Goal: Task Accomplishment & Management: Manage account settings

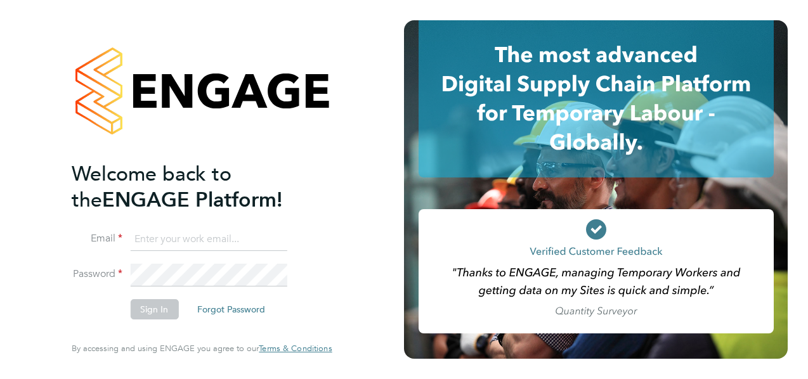
click at [228, 235] on input at bounding box center [208, 239] width 157 height 23
type input "sofia.bari@prsjobs.com"
click at [151, 308] on button "Sign In" at bounding box center [154, 309] width 48 height 20
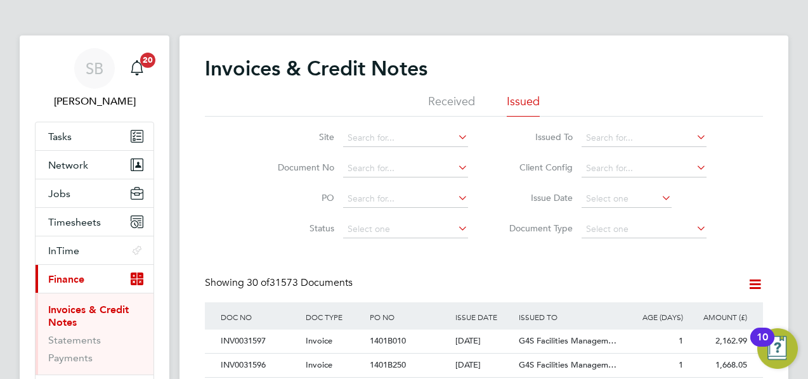
click at [80, 222] on span "Timesheets" at bounding box center [74, 222] width 53 height 12
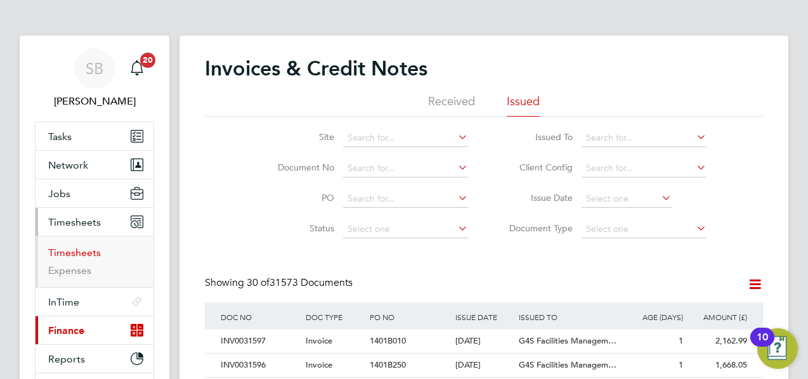
click at [89, 254] on li "Timesheets" at bounding box center [95, 256] width 95 height 18
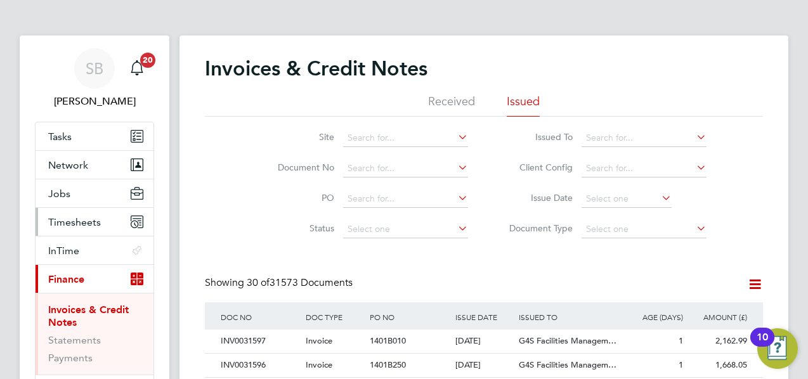
drag, startPoint x: 91, startPoint y: 251, endPoint x: 81, endPoint y: 224, distance: 29.1
click at [81, 224] on span "Timesheets" at bounding box center [74, 222] width 53 height 12
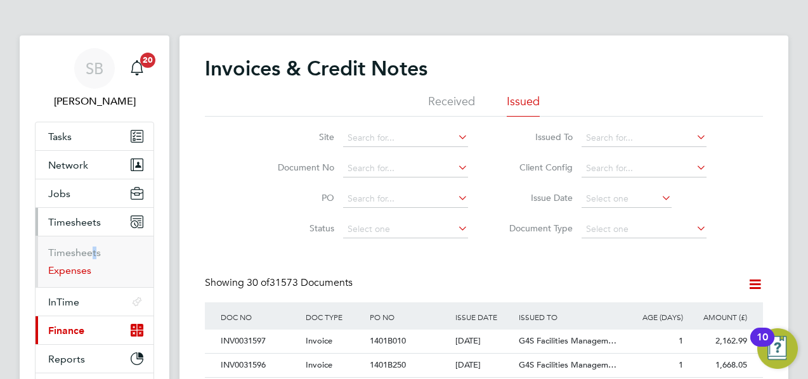
click at [75, 271] on link "Expenses" at bounding box center [69, 271] width 43 height 12
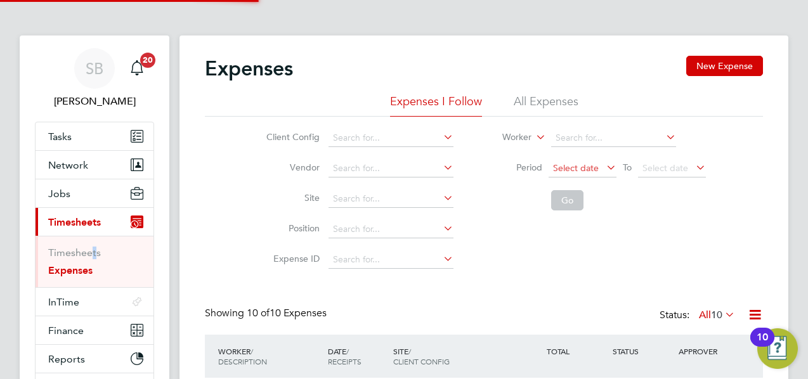
scroll to position [32, 110]
click at [705, 213] on li "Go" at bounding box center [596, 200] width 253 height 33
click at [649, 252] on div "Client Config Vendor Site Position Expense ID Worker Period Select date To Sele…" at bounding box center [484, 196] width 558 height 159
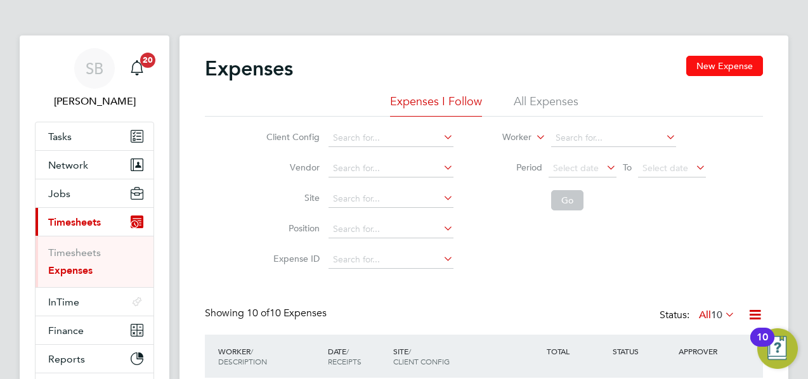
click at [726, 70] on button "New Expense" at bounding box center [724, 66] width 77 height 20
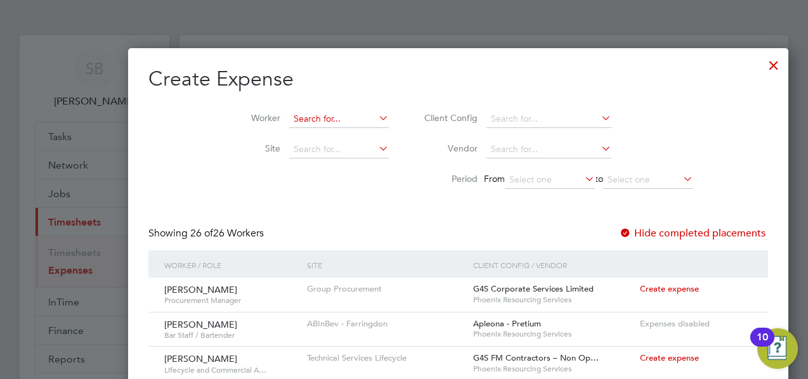
scroll to position [6, 6]
click at [289, 112] on input at bounding box center [339, 119] width 100 height 18
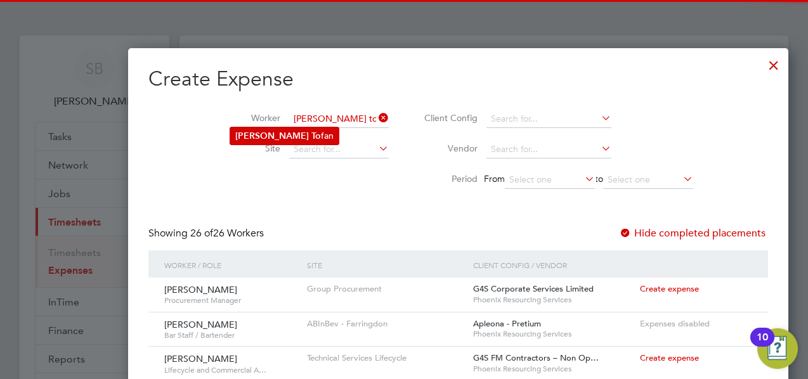
click at [312, 135] on b "To" at bounding box center [317, 136] width 10 height 11
type input "[PERSON_NAME]"
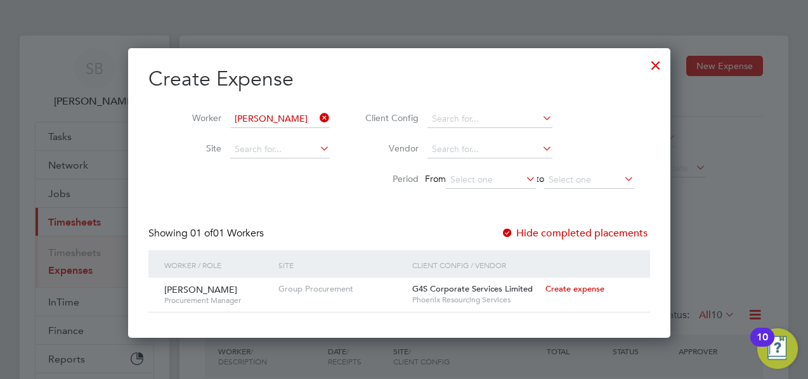
click at [566, 285] on span "Create expense" at bounding box center [575, 289] width 59 height 11
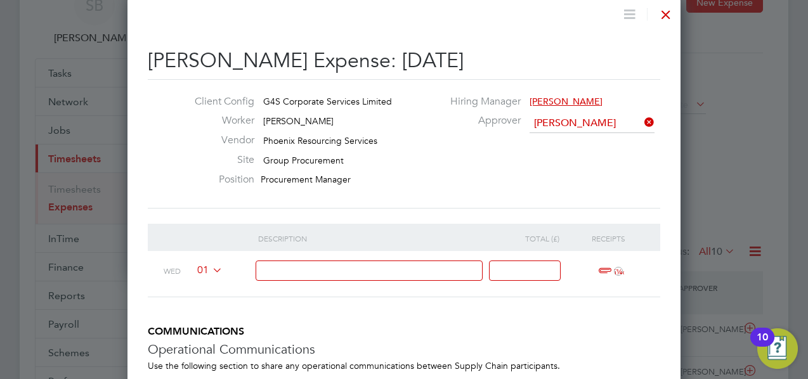
click at [210, 269] on icon at bounding box center [210, 270] width 0 height 10
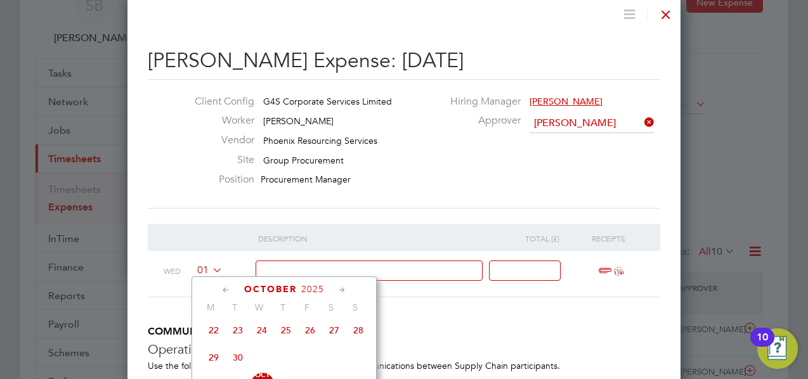
click at [223, 291] on icon at bounding box center [226, 291] width 12 height 14
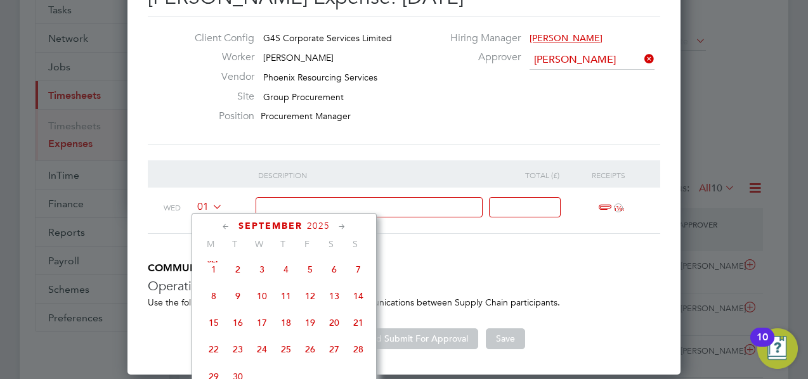
drag, startPoint x: 308, startPoint y: 300, endPoint x: 337, endPoint y: 277, distance: 36.6
click at [308, 300] on span "12" at bounding box center [310, 296] width 24 height 24
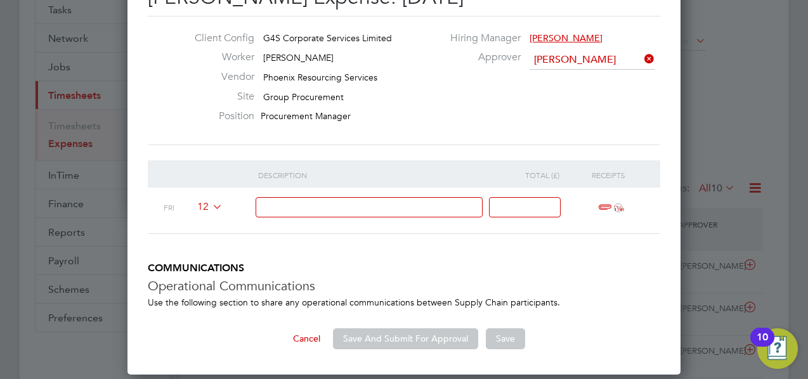
click at [400, 203] on input at bounding box center [370, 207] width 228 height 21
paste input "Business travel to [GEOGRAPHIC_DATA] ([DATE]-[DATE])"
paste input "Planned business travel to [GEOGRAPHIC_DATA], [GEOGRAPHIC_DATA] ([DATE]-[DATE])…"
click at [278, 205] on input "Business travel to [GEOGRAPHIC_DATA] ([DATE]-[DATE])-Planned business travel to…" at bounding box center [370, 207] width 228 height 21
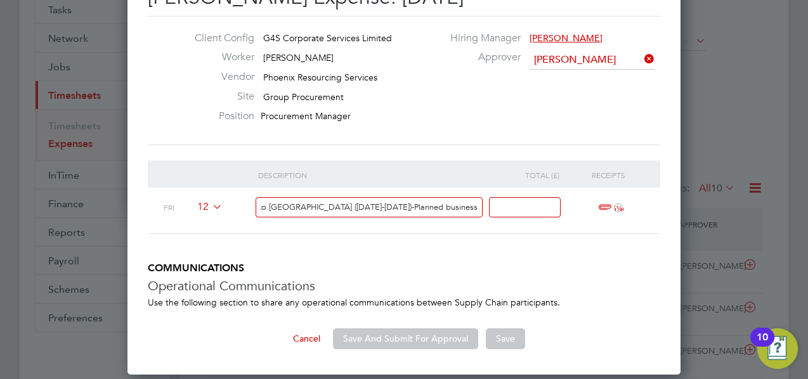
click at [335, 206] on input "Business travel to [GEOGRAPHIC_DATA] ([DATE]-[DATE])-Planned business travel to…" at bounding box center [370, 207] width 228 height 21
type input "Business travel to [GEOGRAPHIC_DATA] ([DATE]-[DATE]) for NLL-Planned business t…"
click at [605, 202] on span "ï¼‹" at bounding box center [609, 207] width 28 height 15
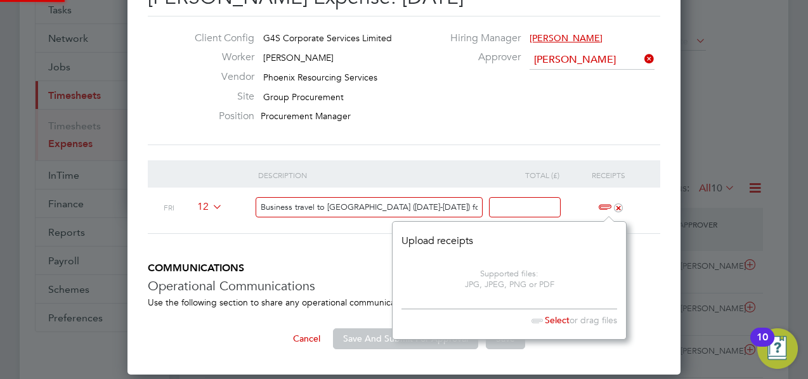
scroll to position [117, 233]
click at [556, 319] on span "Select" at bounding box center [548, 320] width 44 height 11
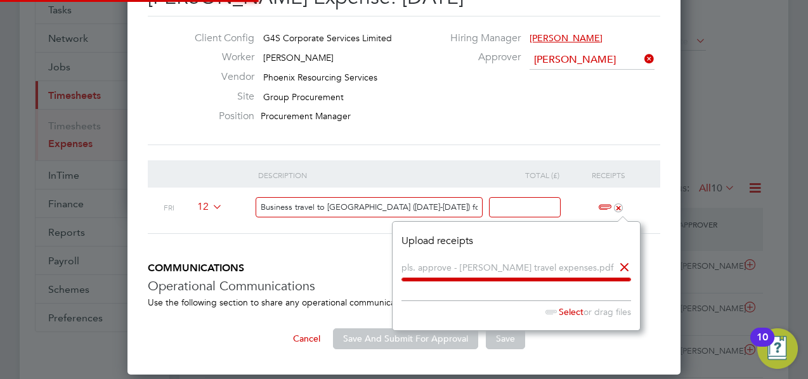
scroll to position [7, 6]
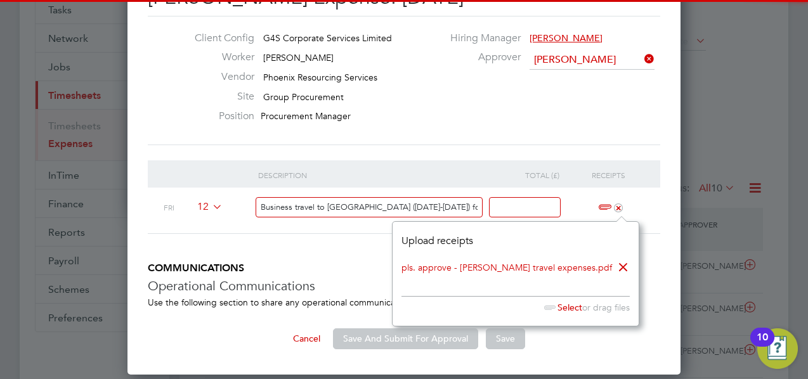
click at [351, 259] on li "Description Total (£) Receipts Fri 12 Business travel to [GEOGRAPHIC_DATA] ([DA…" at bounding box center [404, 212] width 513 height 102
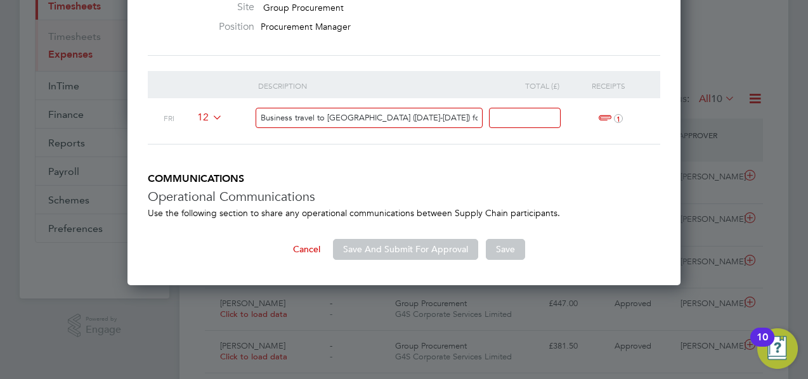
scroll to position [254, 0]
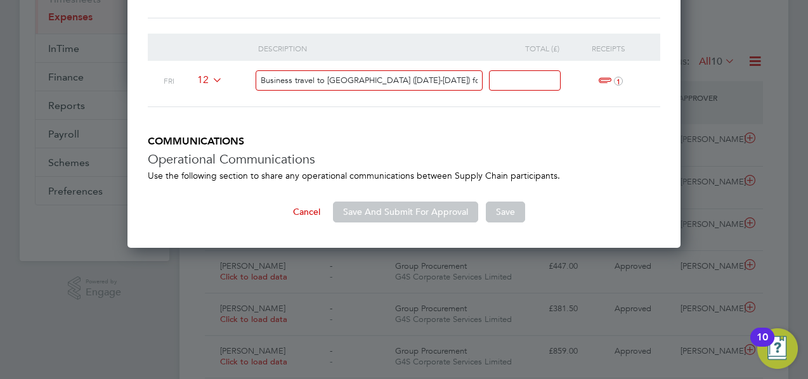
click at [515, 85] on input at bounding box center [525, 80] width 72 height 21
click at [530, 82] on input at bounding box center [525, 80] width 72 height 21
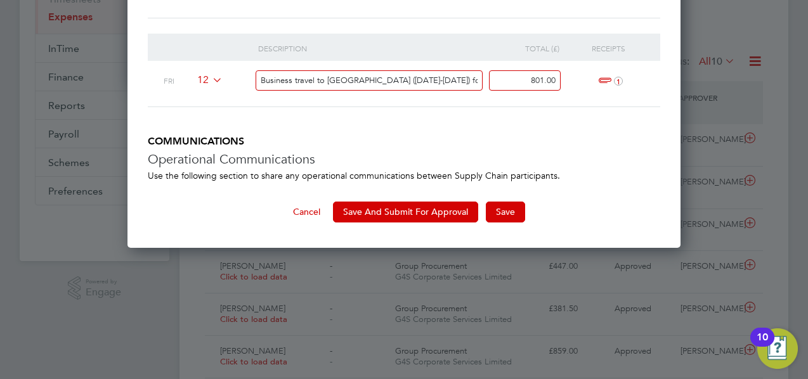
type input "801.00"
click at [577, 147] on h5 "COMMUNICATIONS" at bounding box center [404, 141] width 513 height 13
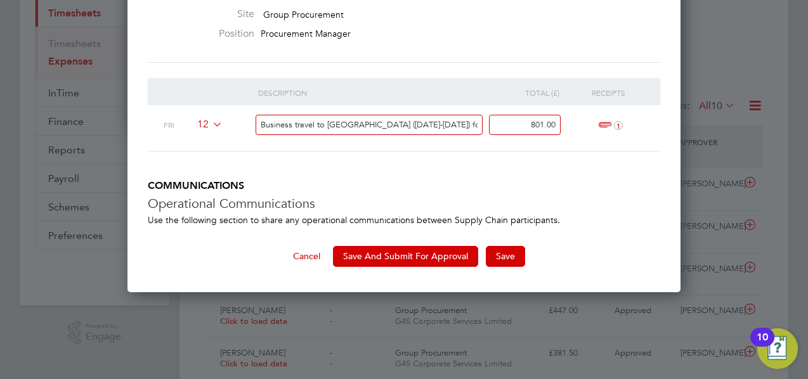
scroll to position [190, 0]
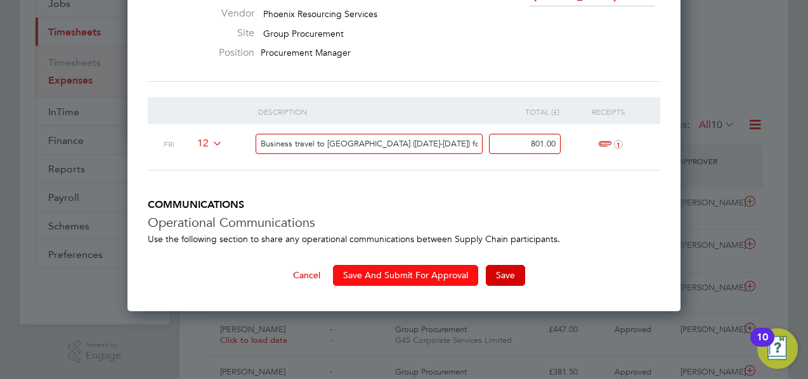
click at [406, 274] on button "Save And Submit For Approval" at bounding box center [405, 275] width 145 height 20
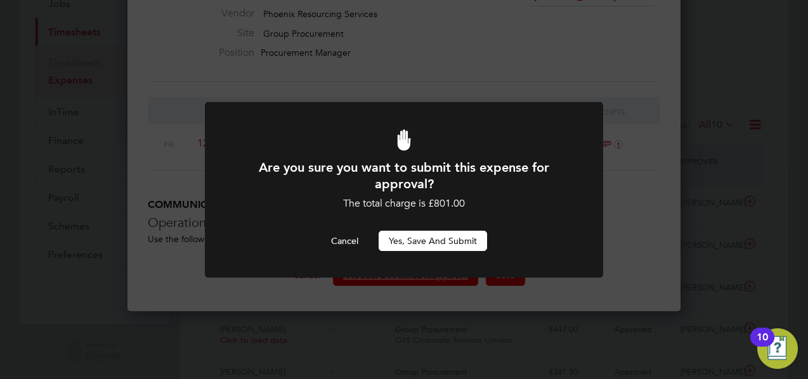
click at [433, 244] on button "Yes, Save and Submit" at bounding box center [433, 241] width 108 height 20
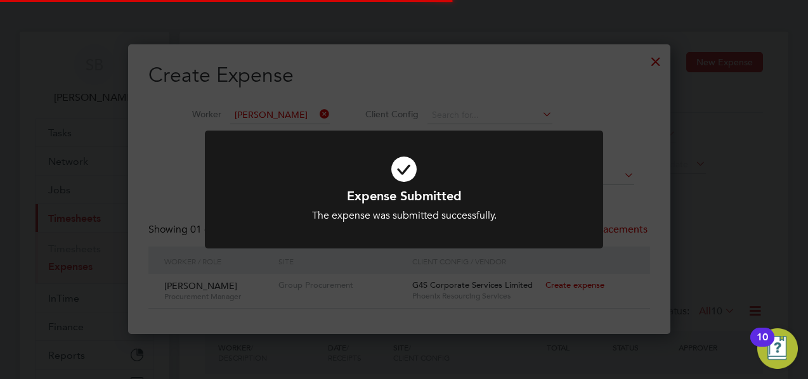
scroll to position [6, 6]
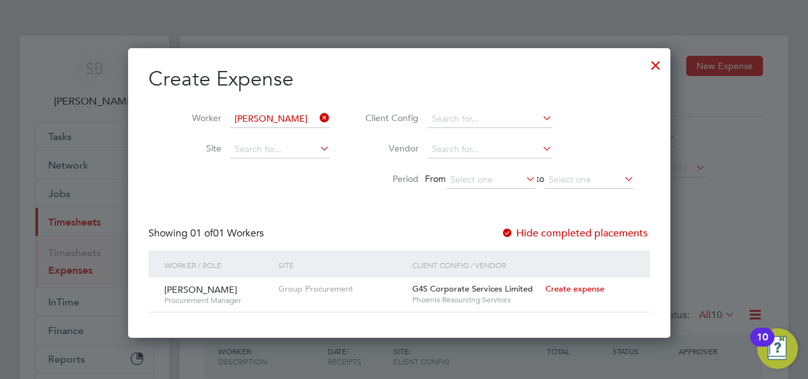
drag, startPoint x: 662, startPoint y: 67, endPoint x: 627, endPoint y: 67, distance: 34.9
click at [662, 67] on div at bounding box center [656, 62] width 23 height 23
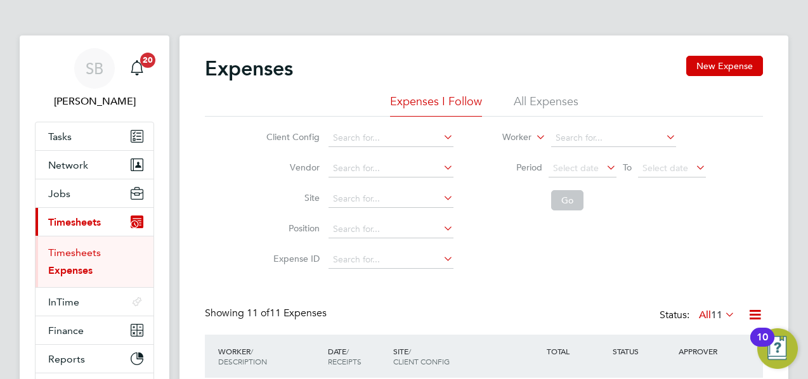
click at [85, 257] on link "Timesheets" at bounding box center [74, 253] width 53 height 12
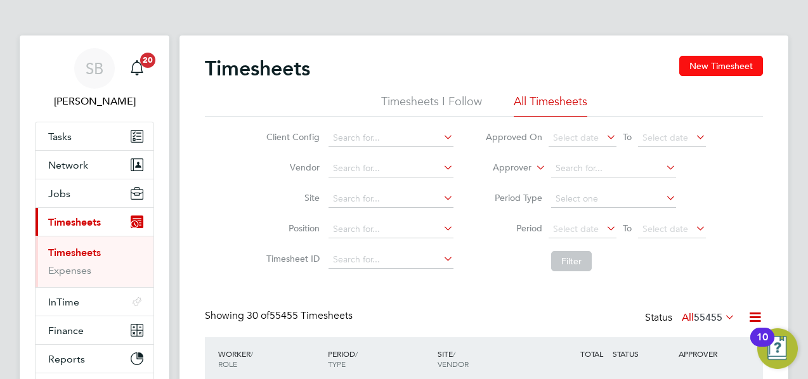
click at [731, 61] on button "New Timesheet" at bounding box center [722, 66] width 84 height 20
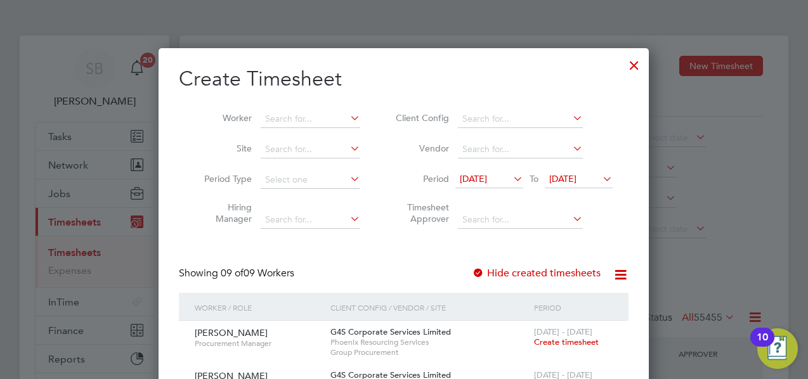
click at [487, 176] on span "[DATE]" at bounding box center [473, 178] width 27 height 11
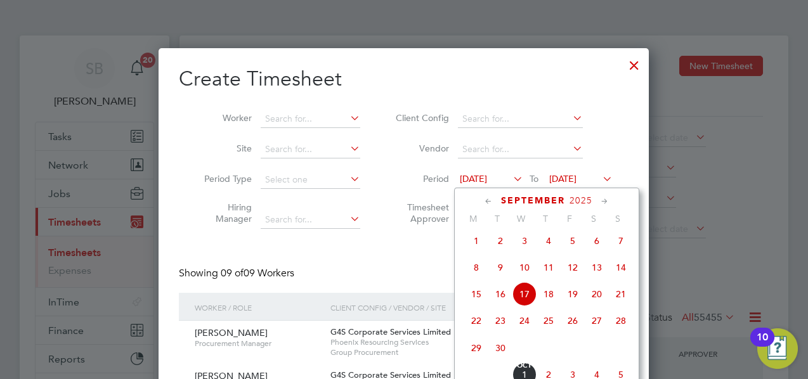
click at [472, 279] on span "8" at bounding box center [476, 268] width 24 height 24
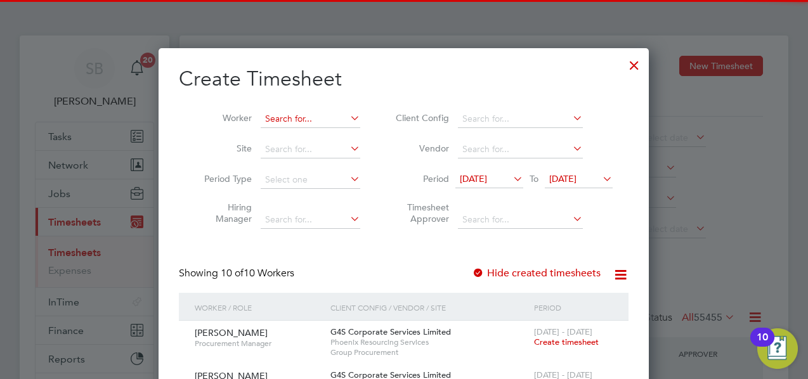
click at [303, 121] on input at bounding box center [311, 119] width 100 height 18
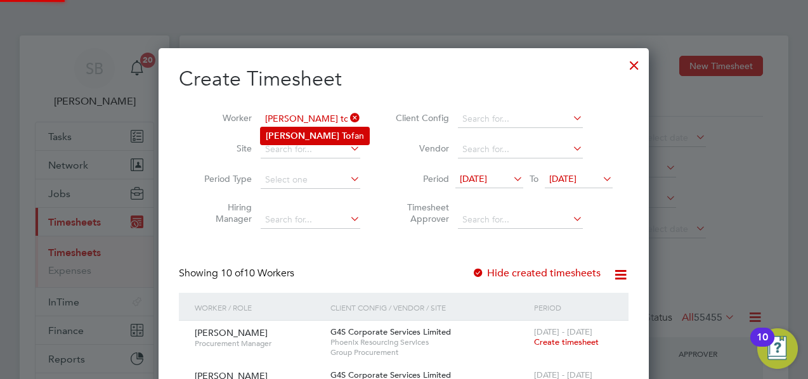
click at [303, 139] on b "[PERSON_NAME]" at bounding box center [303, 136] width 74 height 11
type input "[PERSON_NAME]"
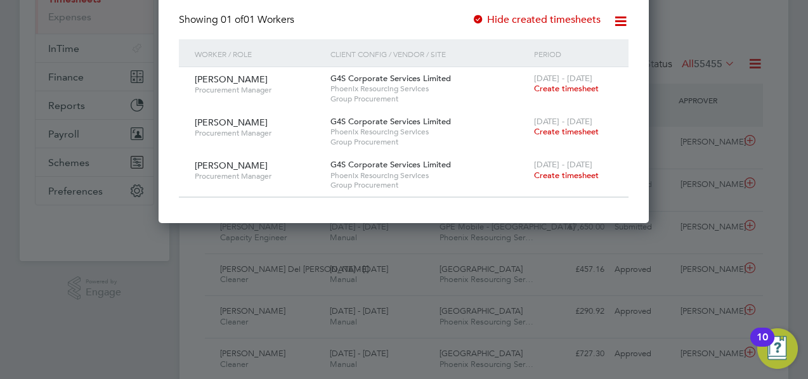
click at [556, 89] on span "Create timesheet" at bounding box center [566, 88] width 65 height 11
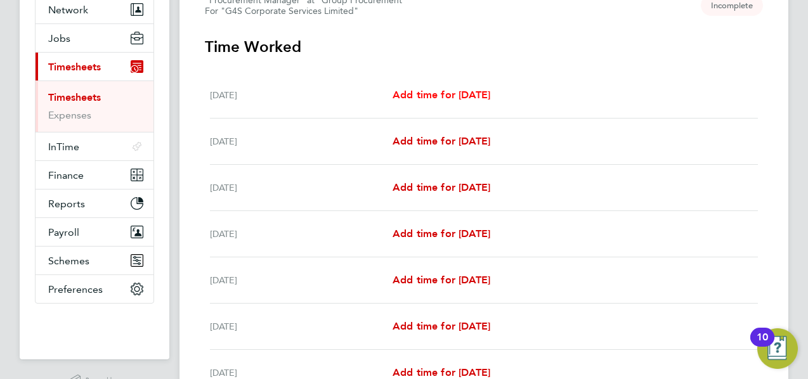
click at [413, 94] on span "Add time for [DATE]" at bounding box center [442, 95] width 98 height 12
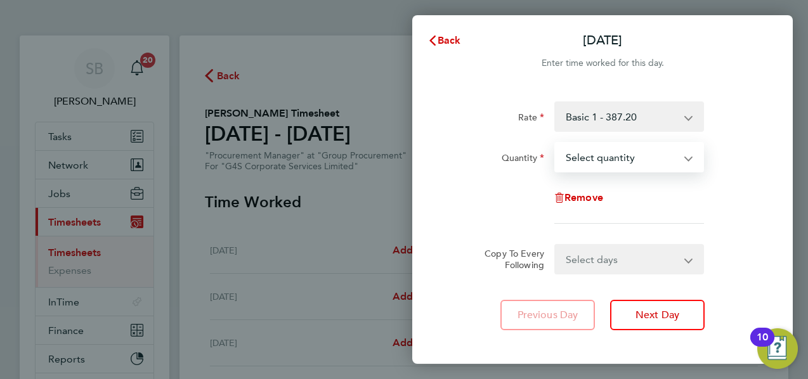
drag, startPoint x: 603, startPoint y: 159, endPoint x: 590, endPoint y: 173, distance: 18.9
click at [603, 159] on select "Select quantity 0.5 1" at bounding box center [622, 157] width 132 height 28
select select "1"
click at [556, 143] on select "Select quantity 0.5 1" at bounding box center [622, 157] width 132 height 28
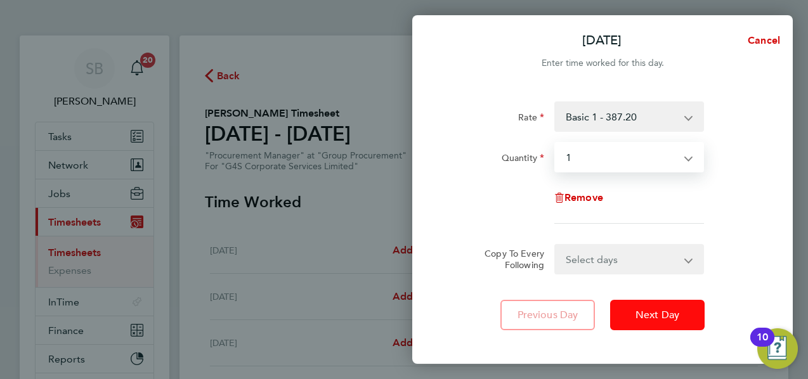
click at [684, 324] on button "Next Day" at bounding box center [657, 315] width 95 height 30
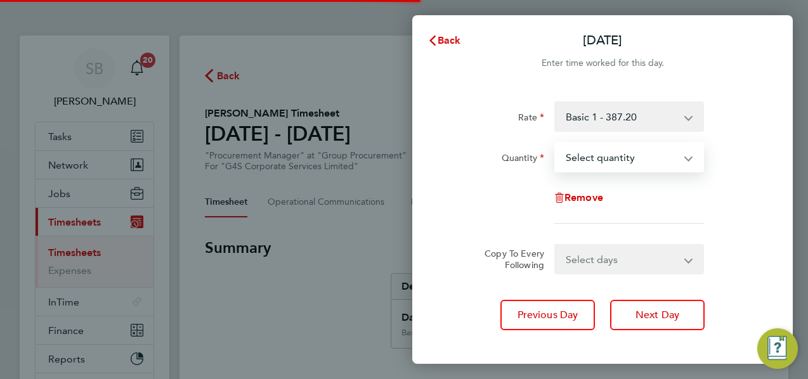
drag, startPoint x: 593, startPoint y: 156, endPoint x: 593, endPoint y: 168, distance: 12.1
click at [593, 156] on select "Select quantity 0.5 1" at bounding box center [622, 157] width 132 height 28
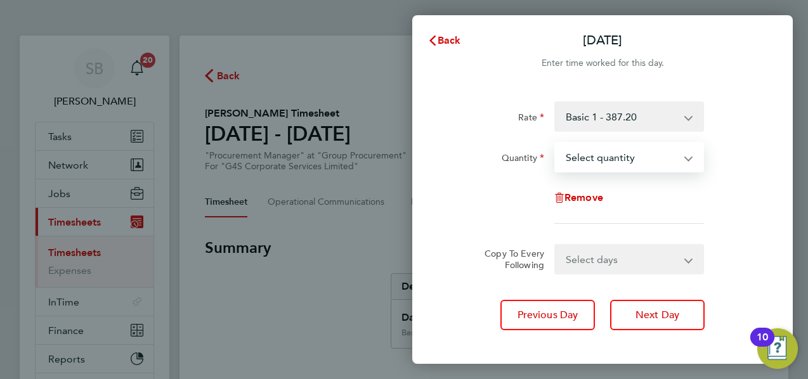
select select "1"
click at [556, 143] on select "Select quantity 0.5 1" at bounding box center [622, 157] width 132 height 28
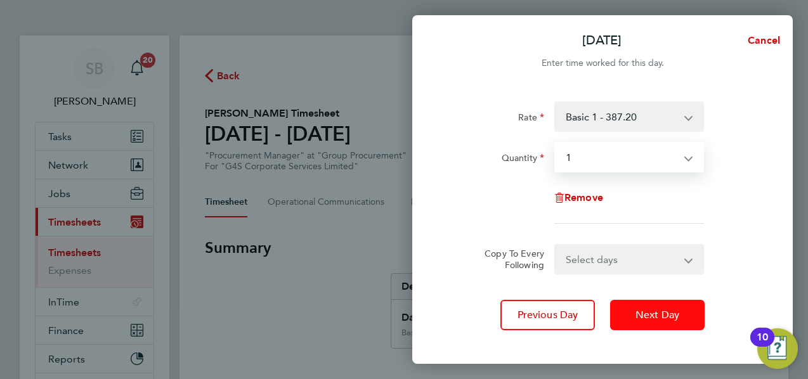
click at [649, 303] on button "Next Day" at bounding box center [657, 315] width 95 height 30
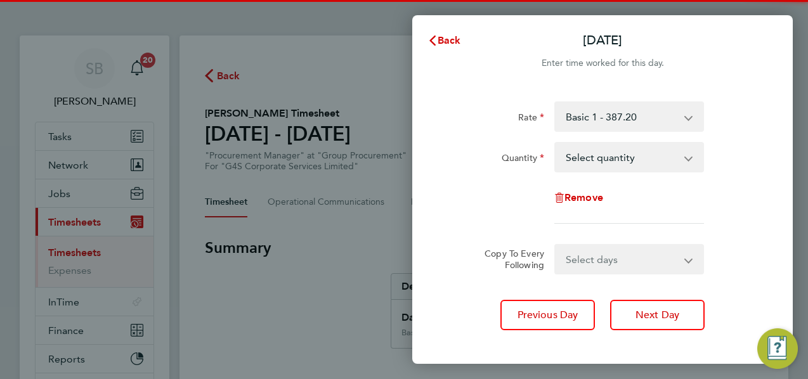
drag, startPoint x: 596, startPoint y: 155, endPoint x: 596, endPoint y: 168, distance: 12.7
click at [596, 155] on select "Select quantity 0.5 1" at bounding box center [622, 157] width 132 height 28
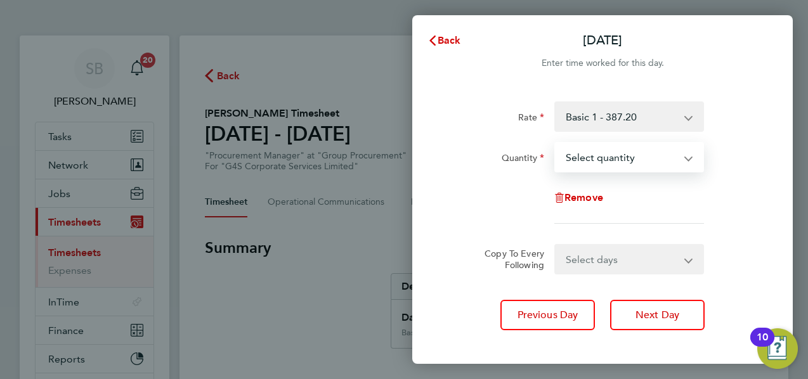
select select "1"
click at [556, 143] on select "Select quantity 0.5 1" at bounding box center [622, 157] width 132 height 28
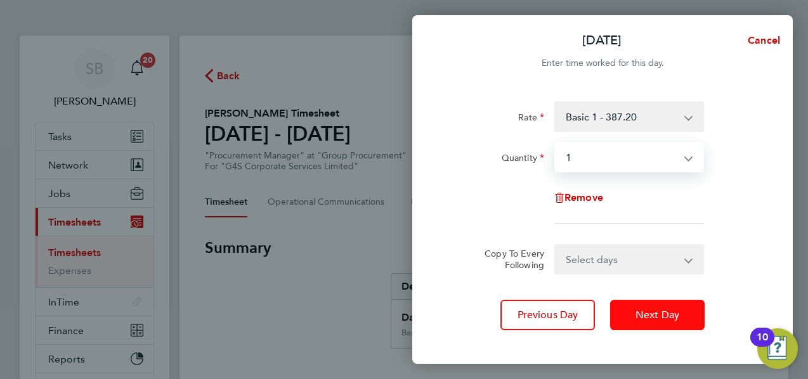
click at [643, 313] on span "Next Day" at bounding box center [658, 315] width 44 height 13
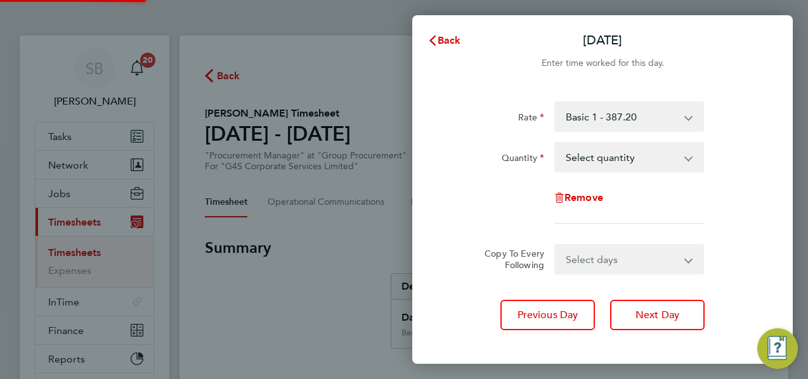
drag, startPoint x: 594, startPoint y: 135, endPoint x: 591, endPoint y: 165, distance: 30.0
click at [593, 156] on select "Select quantity 0.5 1" at bounding box center [622, 157] width 132 height 28
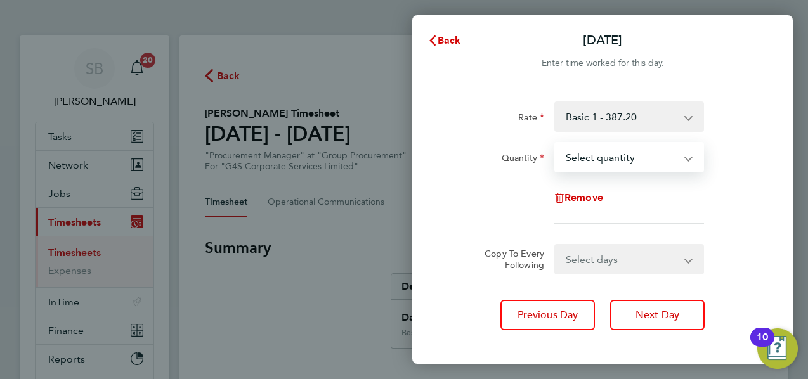
select select "1"
click at [556, 143] on select "Select quantity 0.5 1" at bounding box center [622, 157] width 132 height 28
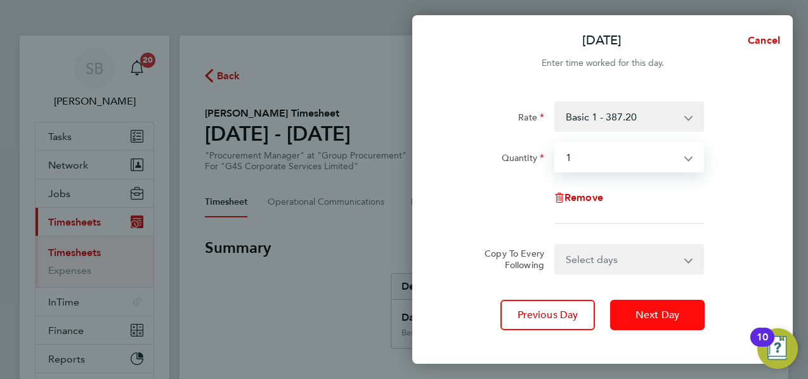
click at [652, 317] on span "Next Day" at bounding box center [658, 315] width 44 height 13
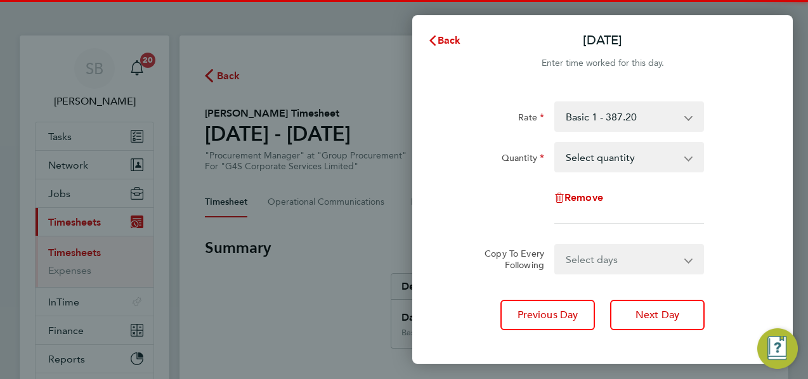
click at [598, 157] on select "Select quantity 0.5 1" at bounding box center [622, 157] width 132 height 28
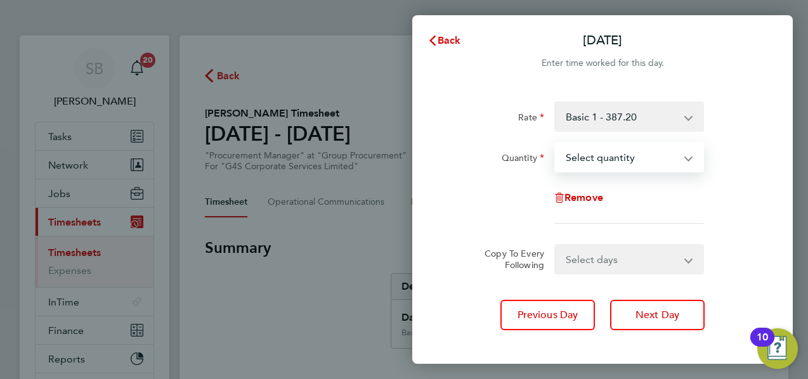
select select "1"
click at [556, 143] on select "Select quantity 0.5 1" at bounding box center [622, 157] width 132 height 28
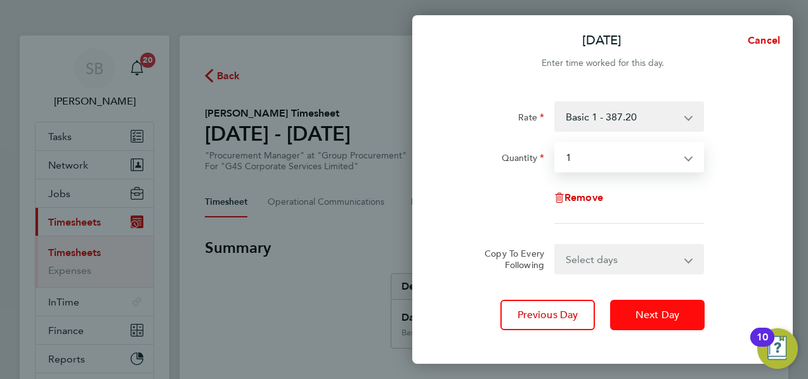
click at [644, 308] on button "Next Day" at bounding box center [657, 315] width 95 height 30
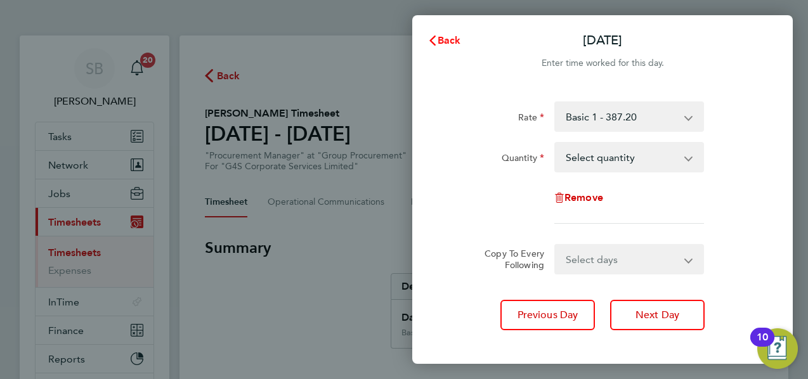
click at [437, 41] on icon "button" at bounding box center [433, 41] width 10 height 10
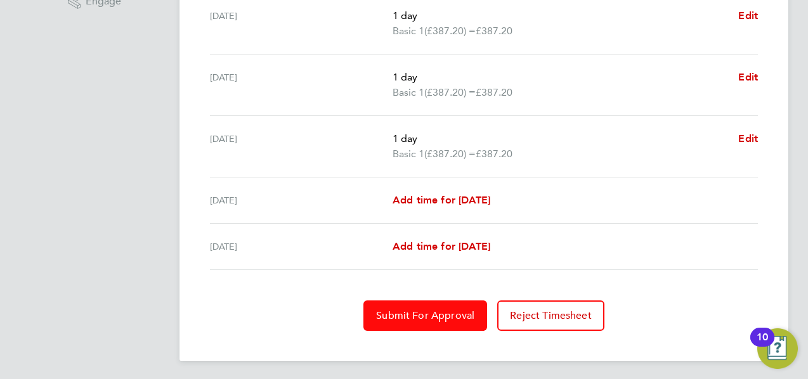
click at [431, 310] on span "Submit For Approval" at bounding box center [425, 316] width 98 height 13
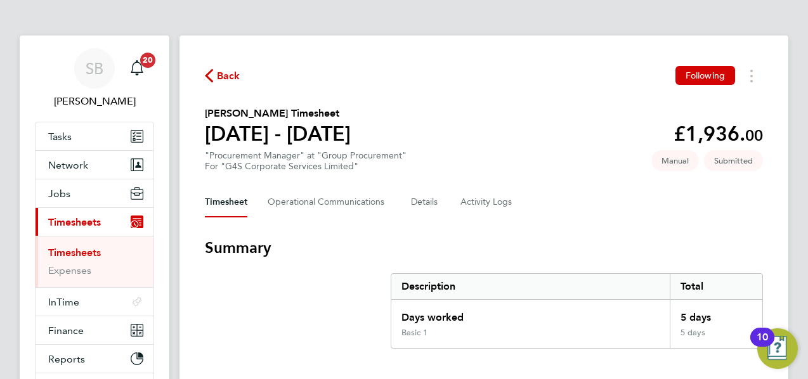
click at [81, 248] on link "Timesheets" at bounding box center [74, 253] width 53 height 12
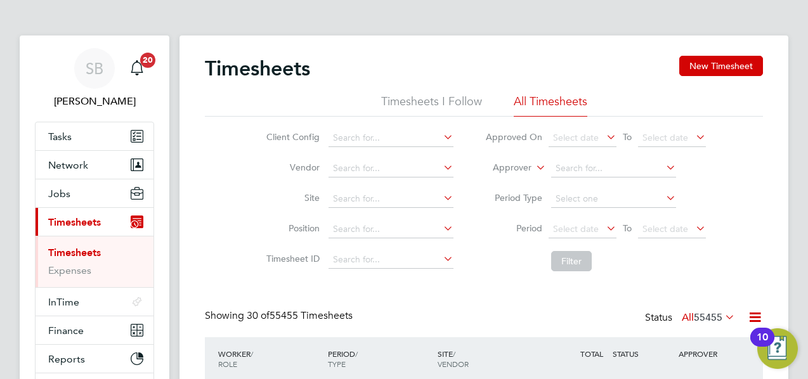
click at [736, 67] on button "New Timesheet" at bounding box center [722, 66] width 84 height 20
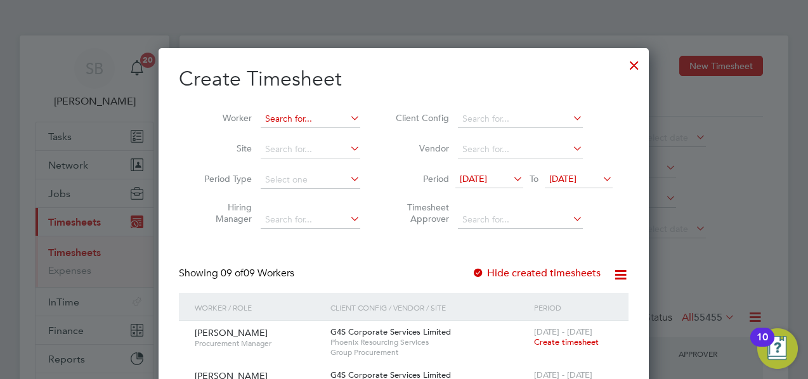
click at [335, 125] on input at bounding box center [311, 119] width 100 height 18
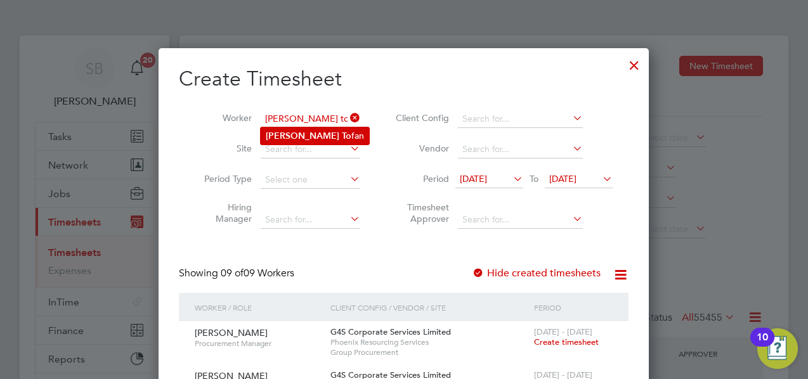
click at [330, 135] on li "[PERSON_NAME] fan" at bounding box center [315, 136] width 108 height 17
type input "[PERSON_NAME]"
click at [549, 338] on span "Create timesheet" at bounding box center [566, 342] width 65 height 11
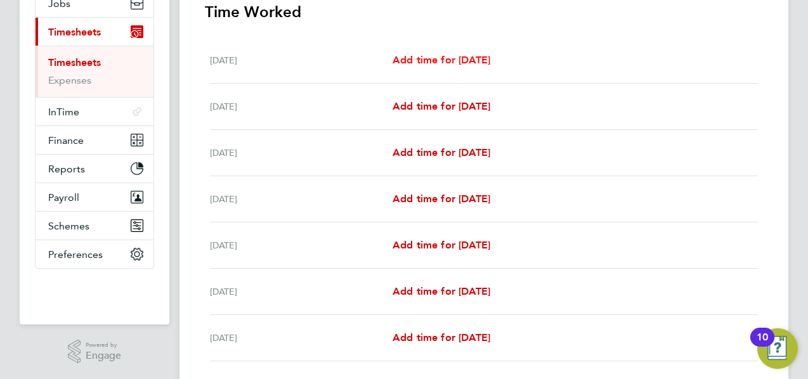
click at [440, 62] on span "Add time for [DATE]" at bounding box center [442, 60] width 98 height 12
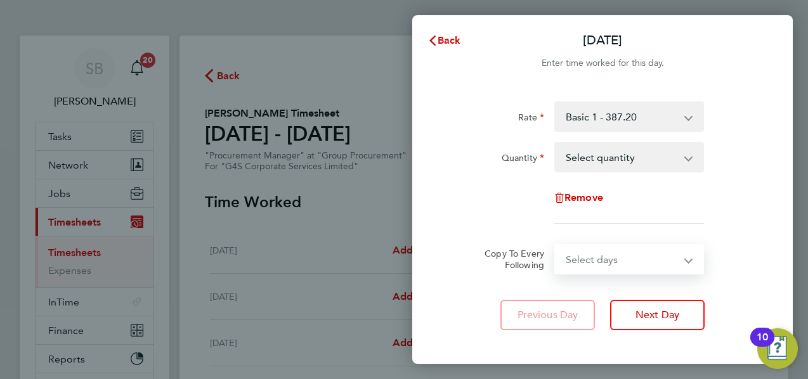
drag, startPoint x: 581, startPoint y: 249, endPoint x: 591, endPoint y: 281, distance: 33.5
click at [581, 249] on select "Select days Day Weekday (Mon-Fri) Weekend (Sat-Sun) [DATE] [DATE] [DATE] [DATE]…" at bounding box center [622, 260] width 133 height 28
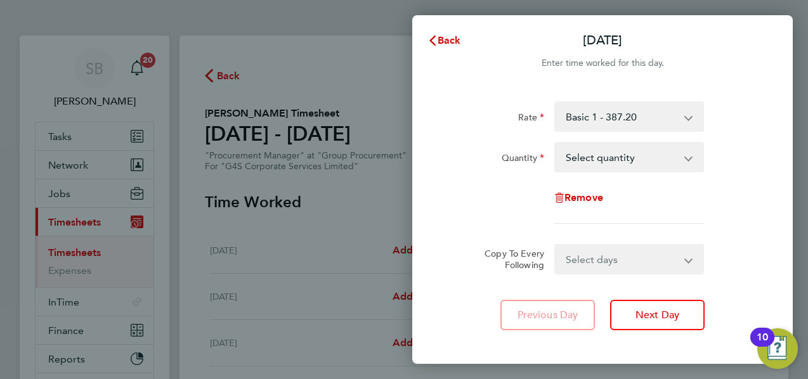
click at [471, 179] on div "Rate Basic 1 - 387.20 Quantity Select quantity 0.5 1 Remove" at bounding box center [603, 163] width 310 height 122
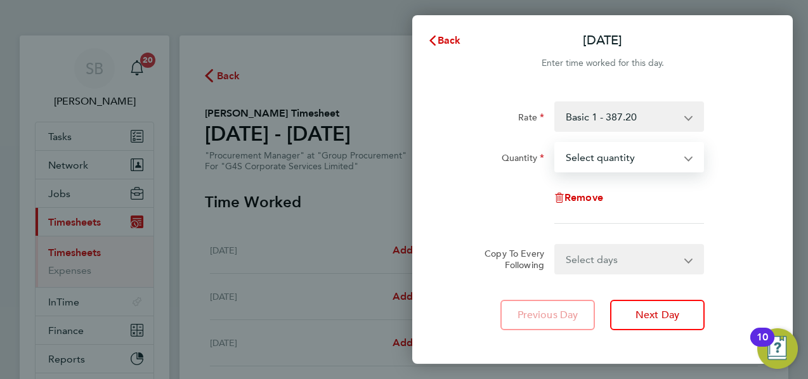
drag, startPoint x: 632, startPoint y: 163, endPoint x: 634, endPoint y: 170, distance: 7.4
click at [632, 163] on select "Select quantity 0.5 1" at bounding box center [622, 157] width 132 height 28
select select "1"
click at [556, 143] on select "Select quantity 0.5 1" at bounding box center [622, 157] width 132 height 28
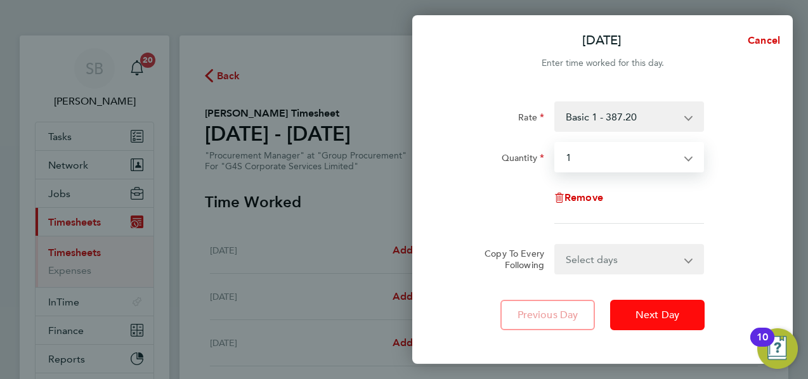
click at [668, 313] on span "Next Day" at bounding box center [658, 315] width 44 height 13
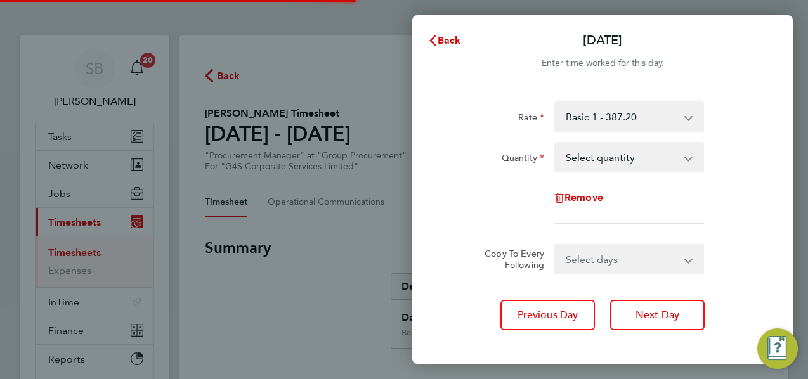
click at [604, 155] on select "Select quantity 0.5 1" at bounding box center [622, 157] width 132 height 28
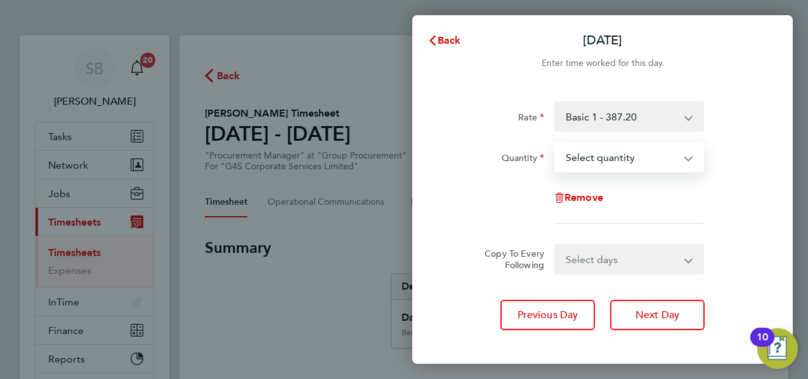
select select "1"
click at [556, 143] on select "Select quantity 0.5 1" at bounding box center [622, 157] width 132 height 28
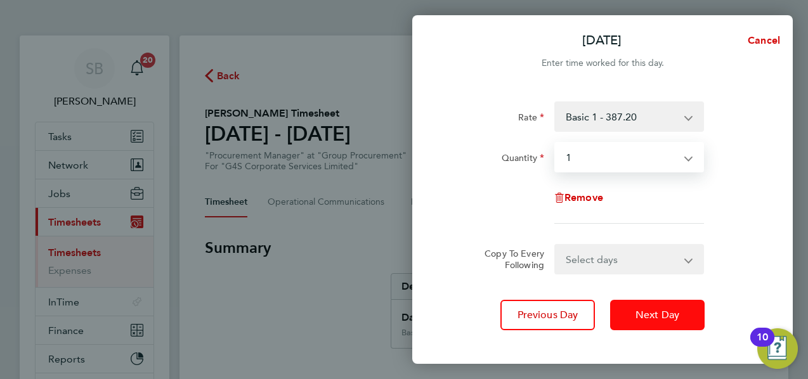
click at [675, 319] on span "Next Day" at bounding box center [658, 315] width 44 height 13
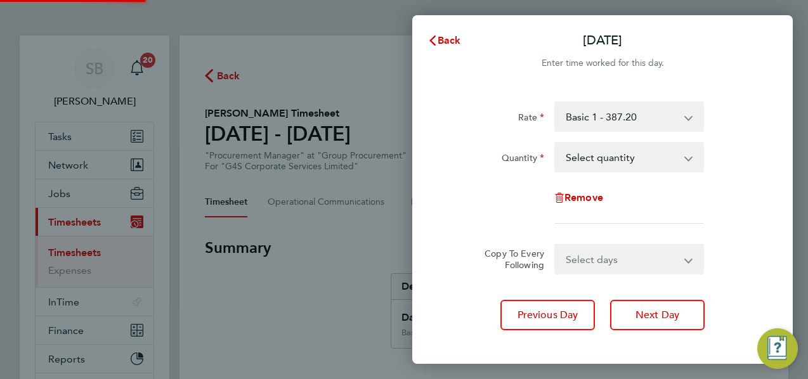
drag, startPoint x: 593, startPoint y: 160, endPoint x: 591, endPoint y: 169, distance: 9.8
click at [593, 160] on select "Select quantity 0.5 1" at bounding box center [622, 157] width 132 height 28
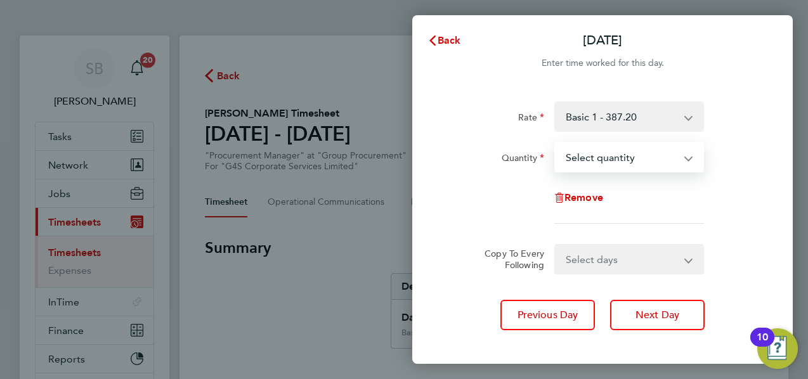
select select "1"
click at [556, 143] on select "Select quantity 0.5 1" at bounding box center [622, 157] width 132 height 28
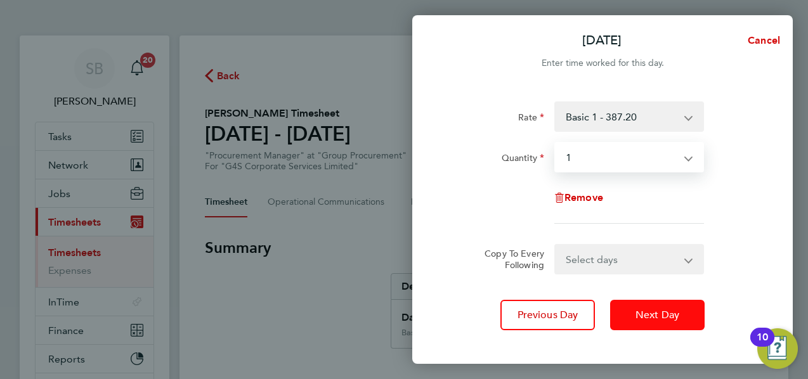
click at [647, 313] on span "Next Day" at bounding box center [658, 315] width 44 height 13
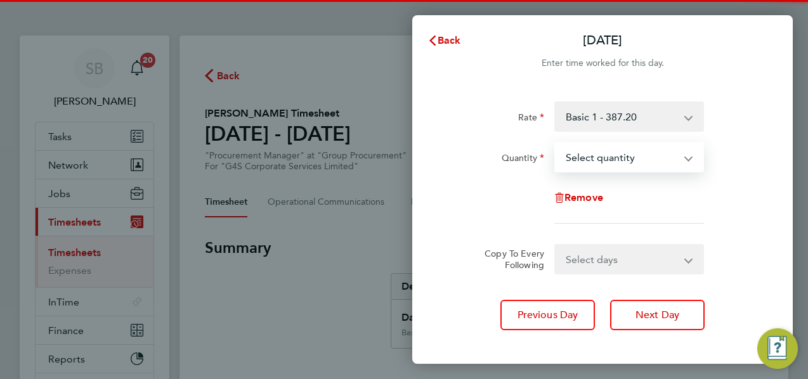
drag, startPoint x: 588, startPoint y: 159, endPoint x: 587, endPoint y: 168, distance: 8.9
click at [588, 159] on select "Select quantity 0.5 1" at bounding box center [622, 157] width 132 height 28
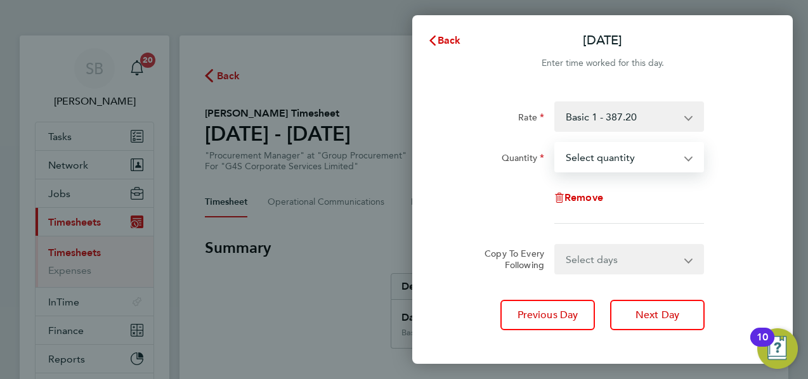
select select "1"
click at [556, 143] on select "Select quantity 0.5 1" at bounding box center [622, 157] width 132 height 28
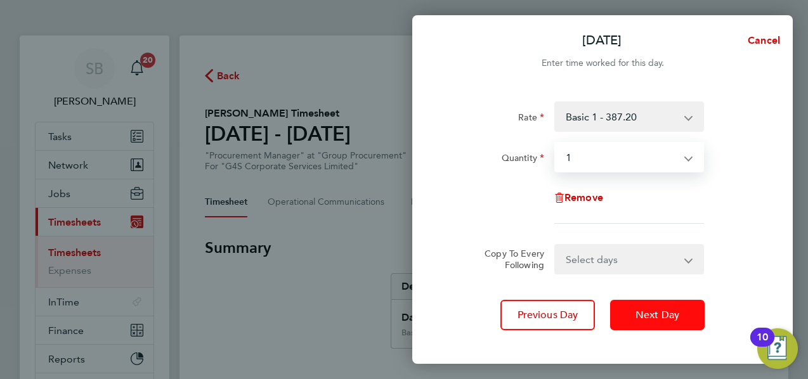
click at [650, 309] on span "Next Day" at bounding box center [658, 315] width 44 height 13
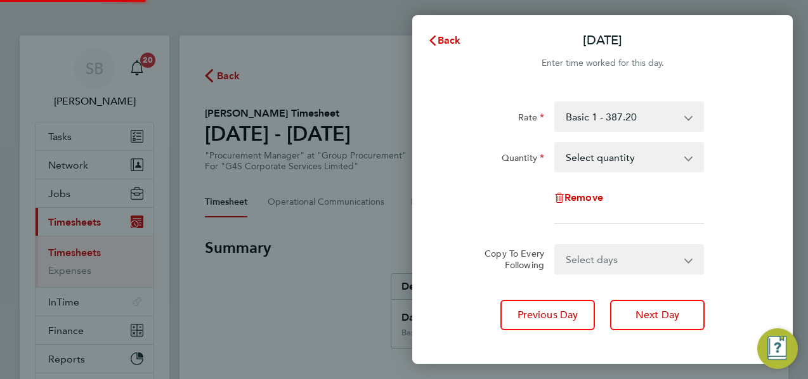
drag, startPoint x: 593, startPoint y: 182, endPoint x: 594, endPoint y: 163, distance: 19.1
click at [594, 162] on select "Select quantity 0.5 1" at bounding box center [622, 157] width 132 height 28
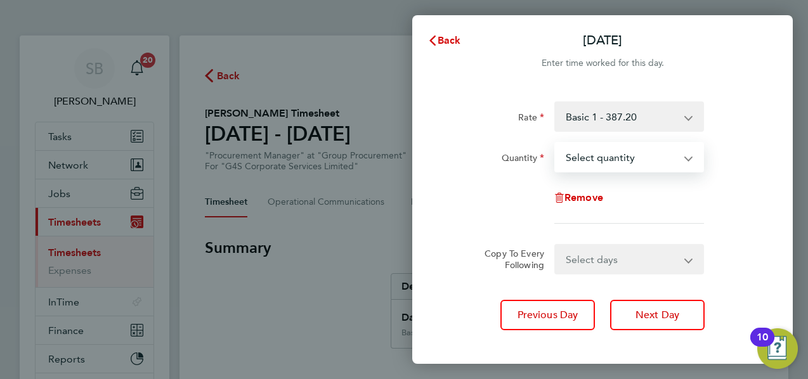
select select "1"
click at [556, 143] on select "Select quantity 0.5 1" at bounding box center [622, 157] width 132 height 28
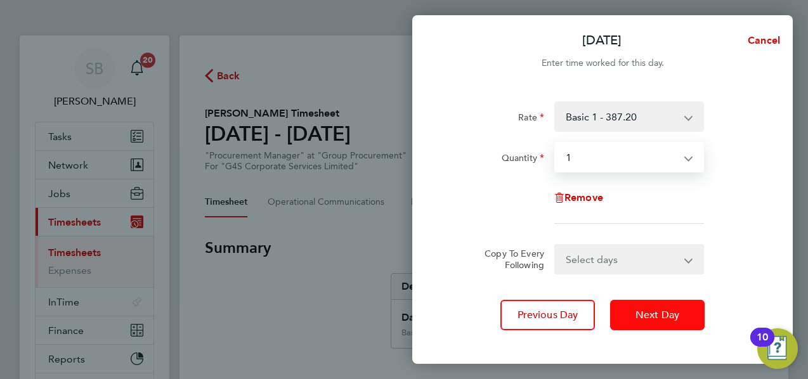
click at [644, 310] on span "Next Day" at bounding box center [658, 315] width 44 height 13
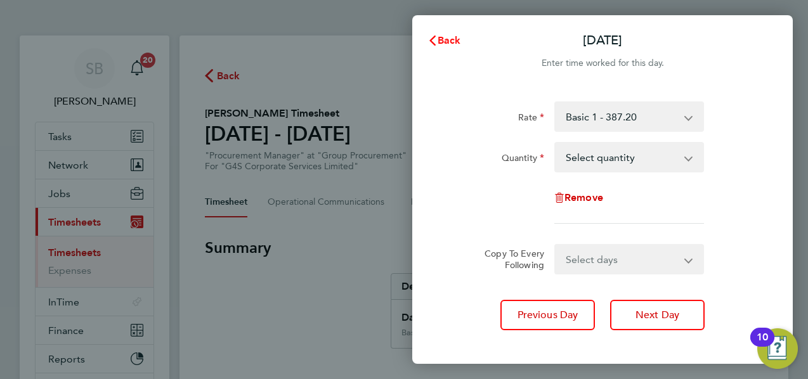
click at [433, 39] on icon "button" at bounding box center [433, 41] width 10 height 10
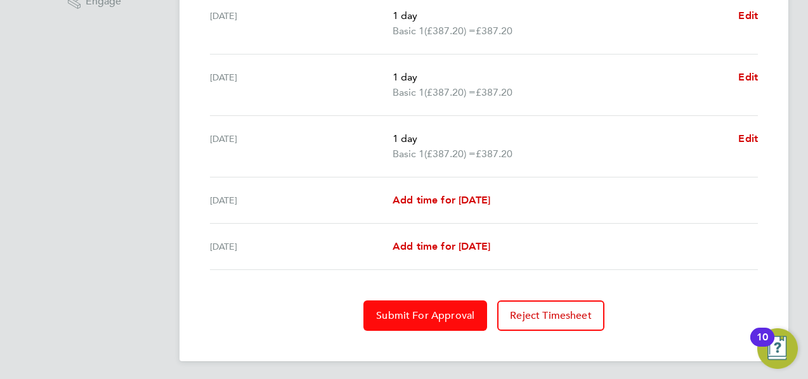
click at [414, 310] on span "Submit For Approval" at bounding box center [425, 316] width 98 height 13
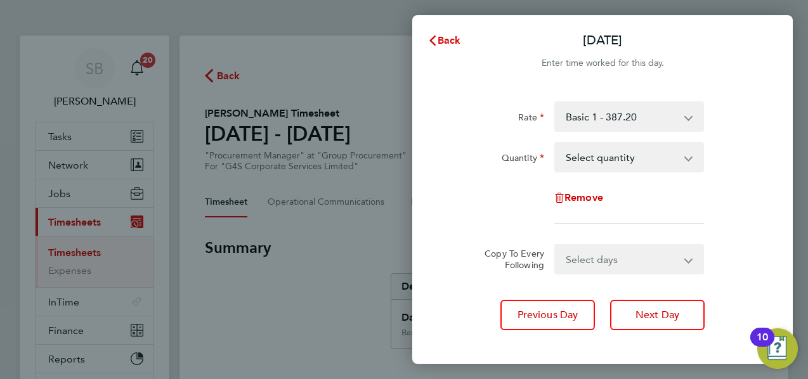
click at [84, 219] on div "Back [DATE] Enter time worked for this day. Rate Basic 1 - 387.20 Quantity Sele…" at bounding box center [404, 189] width 808 height 379
click at [292, 292] on div "Back [DATE] Enter time worked for this day. Rate Basic 1 - 387.20 Quantity Sele…" at bounding box center [404, 189] width 808 height 379
click at [93, 211] on div "Back [DATE] Enter time worked for this day. Rate Basic 1 - 387.20 Quantity Sele…" at bounding box center [404, 189] width 808 height 379
click at [443, 44] on span "Back" at bounding box center [449, 40] width 23 height 12
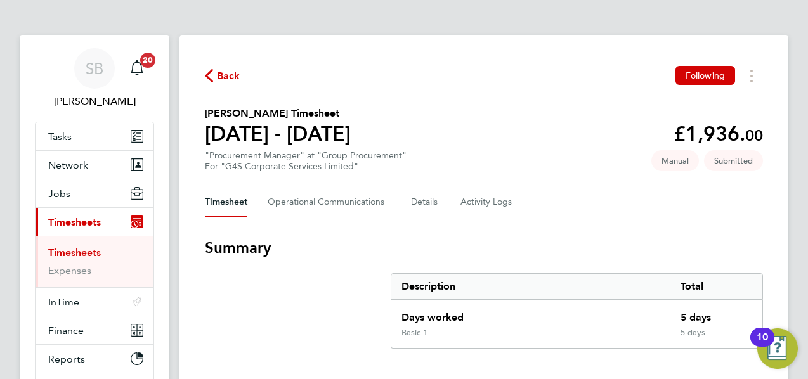
click at [61, 216] on span "Timesheets" at bounding box center [74, 222] width 53 height 12
click at [77, 252] on link "Timesheets" at bounding box center [74, 253] width 53 height 12
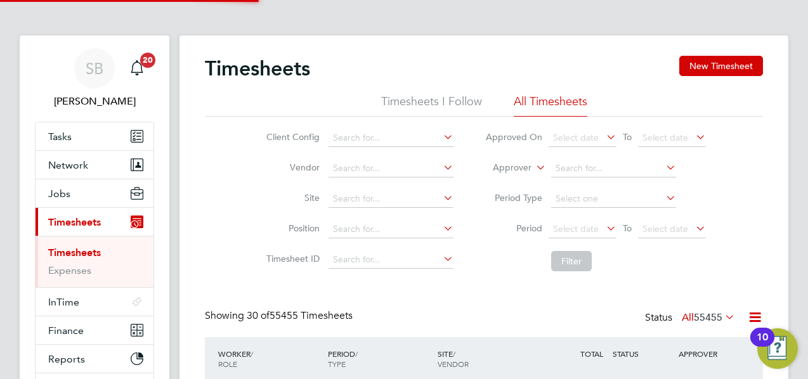
scroll to position [32, 110]
click at [732, 73] on button "New Timesheet" at bounding box center [722, 66] width 84 height 20
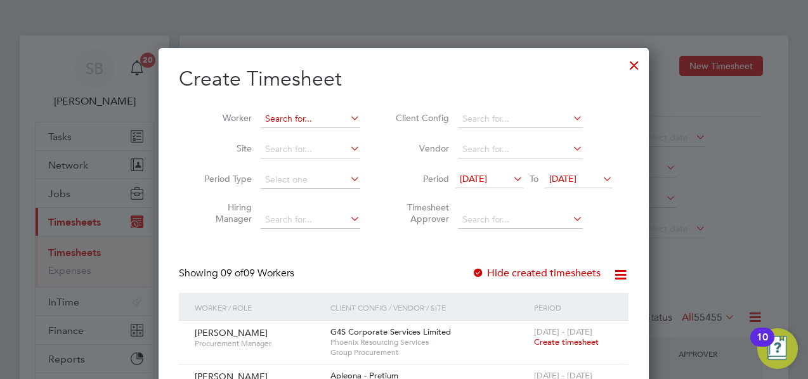
click at [322, 124] on input at bounding box center [311, 119] width 100 height 18
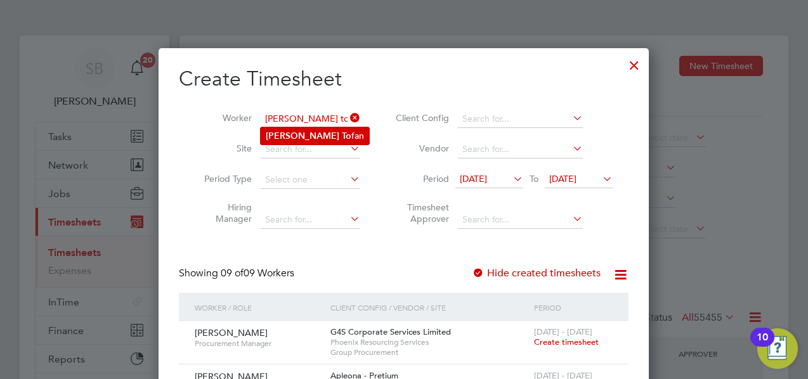
click at [325, 138] on li "[PERSON_NAME] fan" at bounding box center [315, 136] width 108 height 17
type input "[PERSON_NAME]"
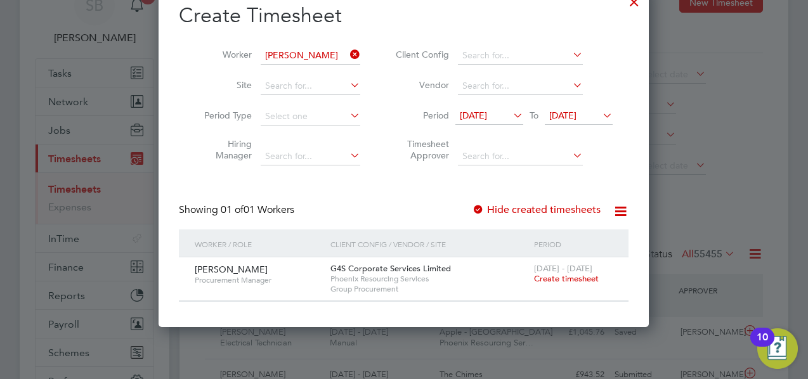
click at [553, 276] on span "Create timesheet" at bounding box center [566, 278] width 65 height 11
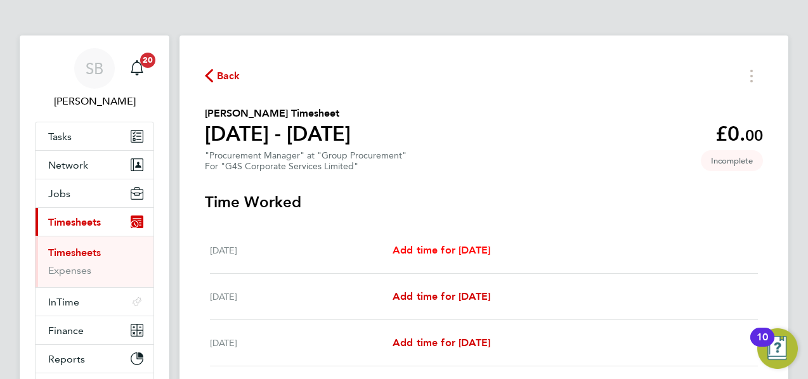
click at [480, 247] on span "Add time for [DATE]" at bounding box center [442, 250] width 98 height 12
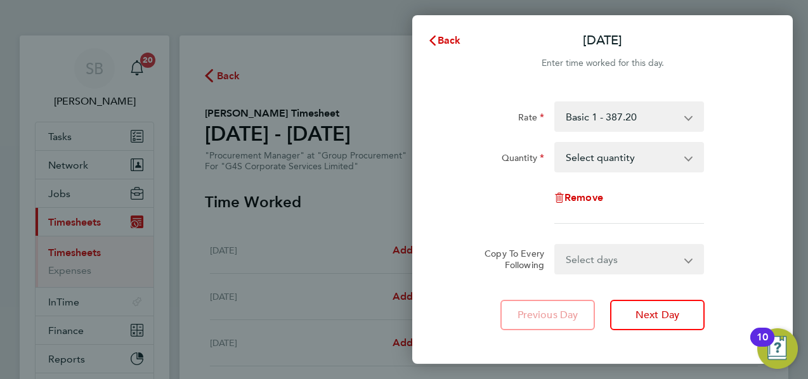
drag, startPoint x: 610, startPoint y: 161, endPoint x: 608, endPoint y: 172, distance: 11.7
click at [610, 161] on select "Select quantity 0.5 1" at bounding box center [622, 157] width 132 height 28
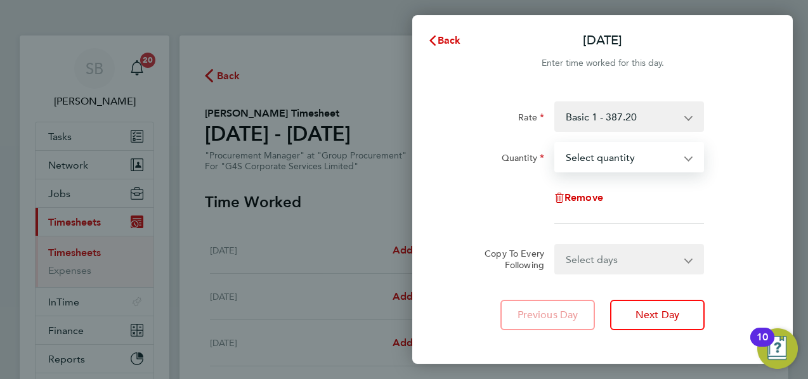
select select "1"
click at [556, 143] on select "Select quantity 0.5 1" at bounding box center [622, 157] width 132 height 28
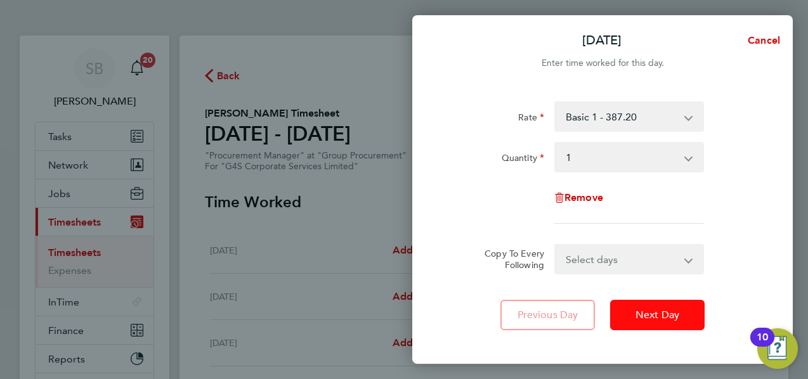
click at [661, 323] on button "Next Day" at bounding box center [657, 315] width 95 height 30
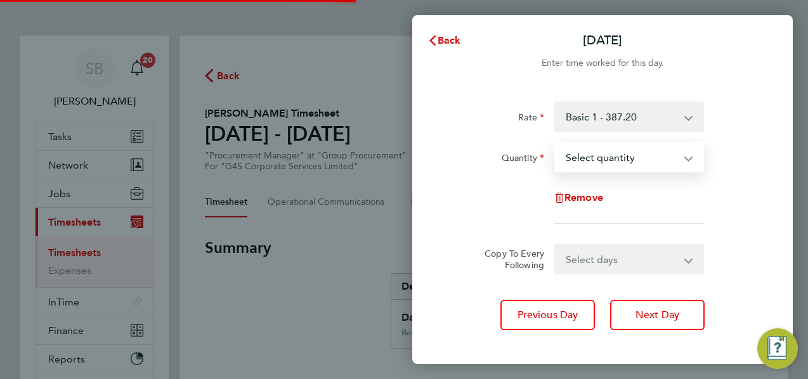
click at [598, 160] on select "Select quantity 0.5 1" at bounding box center [622, 157] width 132 height 28
select select "1"
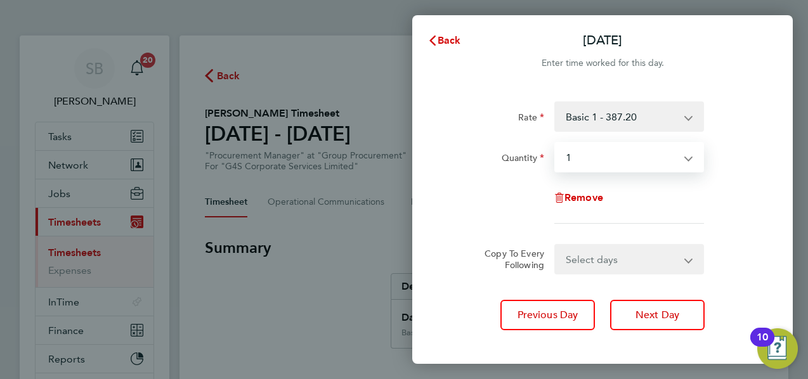
click at [556, 143] on select "Select quantity 0.5 1" at bounding box center [622, 157] width 132 height 28
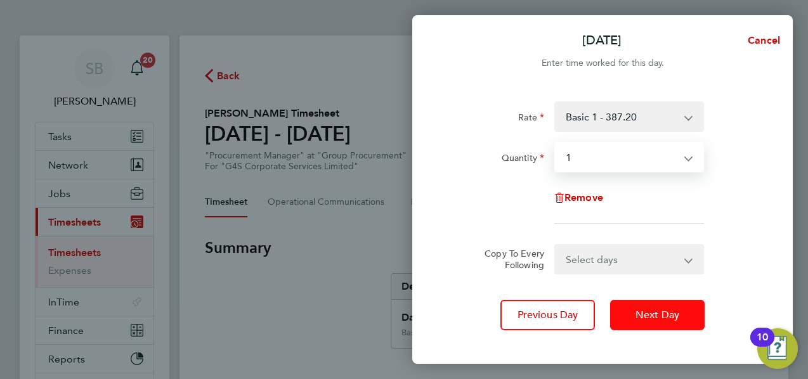
click at [688, 319] on button "Next Day" at bounding box center [657, 315] width 95 height 30
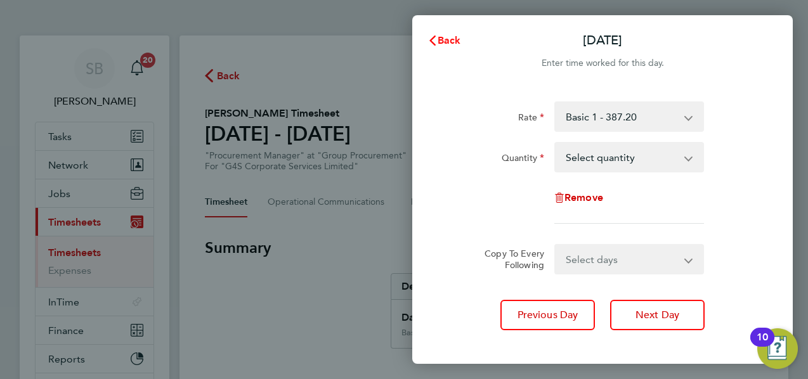
click at [457, 41] on span "Back" at bounding box center [449, 40] width 23 height 12
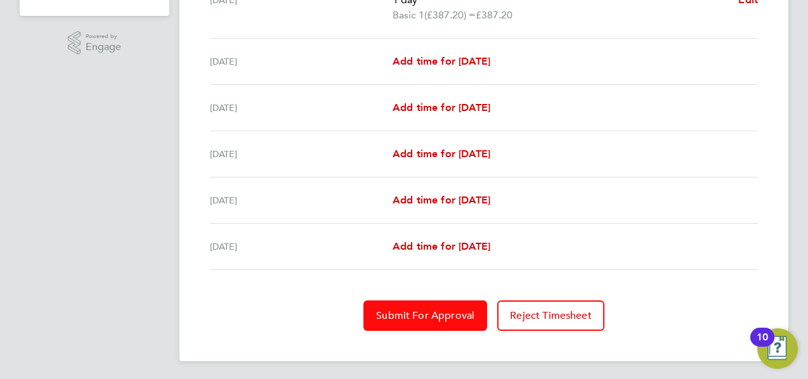
click at [425, 319] on span "Submit For Approval" at bounding box center [425, 316] width 98 height 13
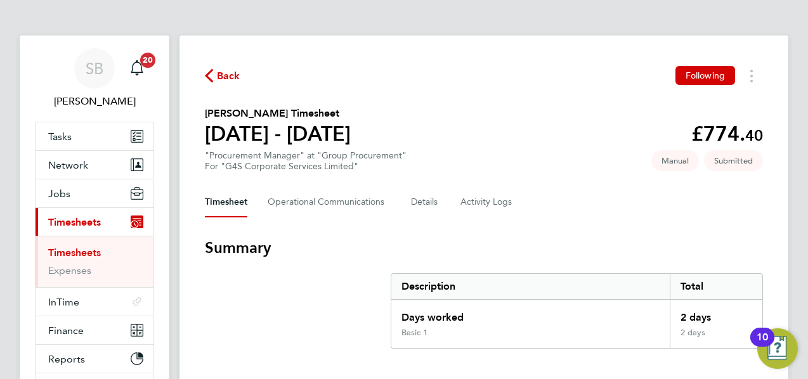
click at [77, 213] on button "Current page: Timesheets" at bounding box center [95, 222] width 118 height 28
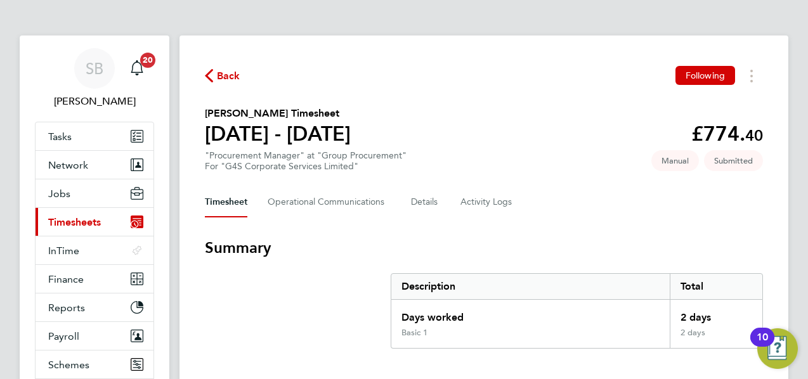
click at [77, 214] on button "Current page: Timesheets" at bounding box center [95, 222] width 118 height 28
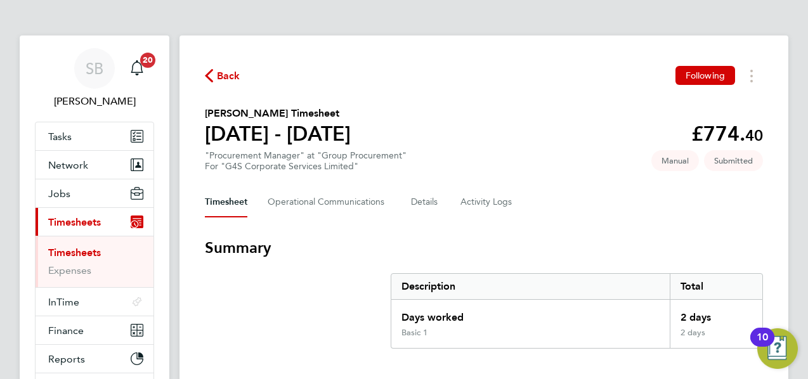
click at [76, 248] on link "Timesheets" at bounding box center [74, 253] width 53 height 12
